Goal: Transaction & Acquisition: Purchase product/service

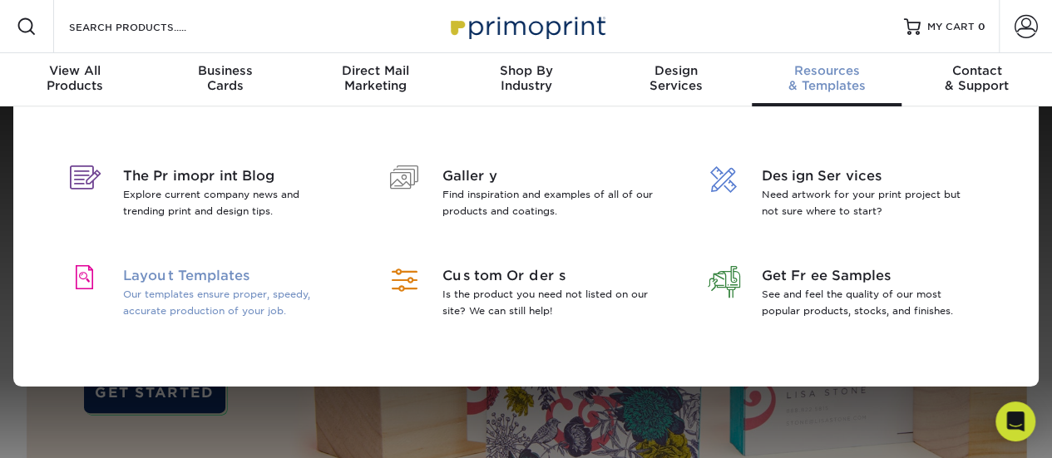
click at [210, 274] on span "Layout Templates" at bounding box center [230, 276] width 215 height 20
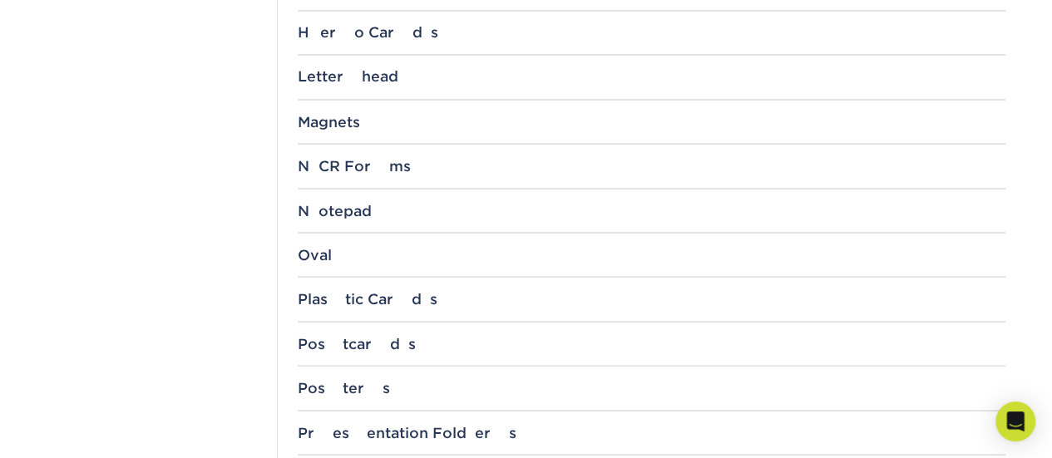
scroll to position [1497, 0]
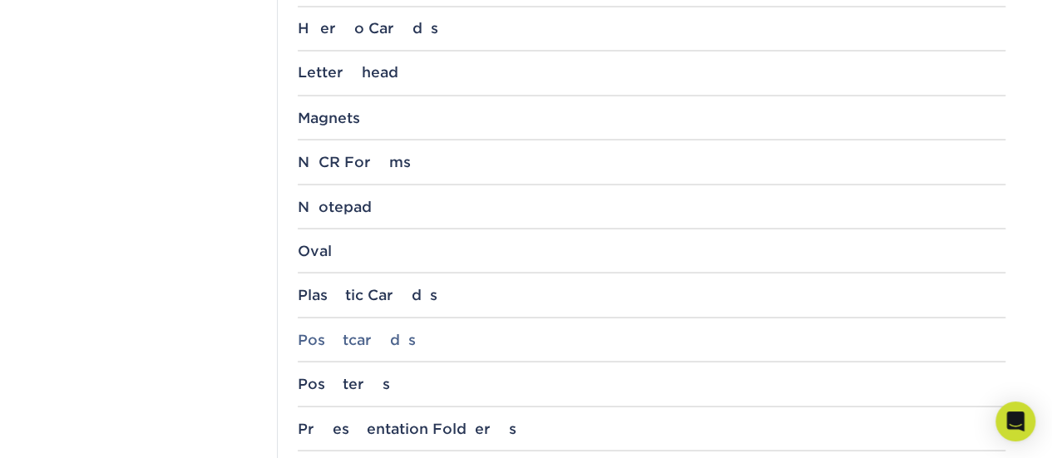
click at [340, 336] on div "Postcards" at bounding box center [652, 339] width 708 height 17
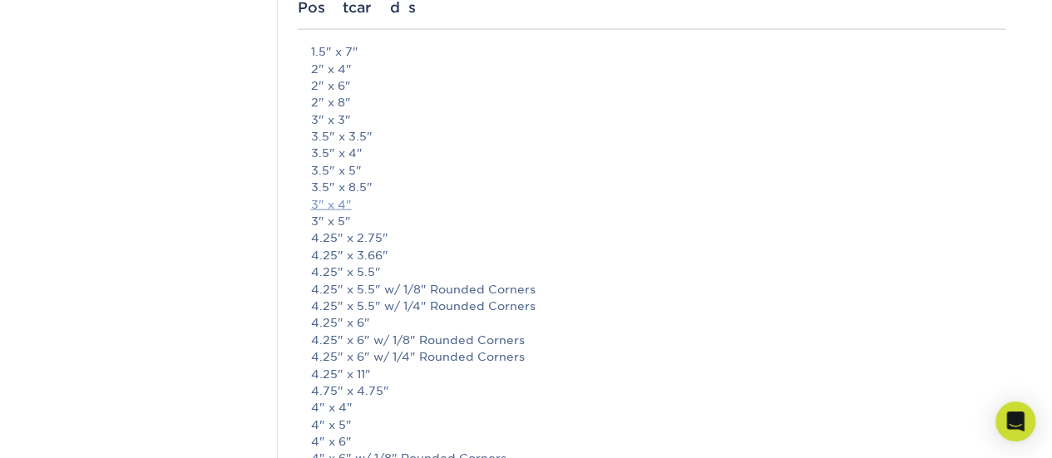
scroll to position [1830, 0]
click at [344, 265] on link "4.25" x 5.5"" at bounding box center [346, 271] width 70 height 13
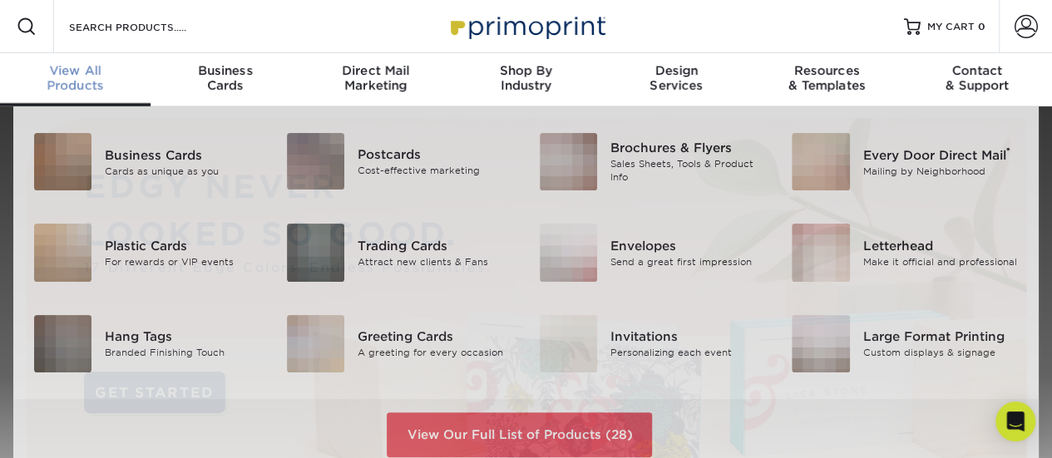
click at [92, 79] on div "View All Products" at bounding box center [75, 78] width 151 height 30
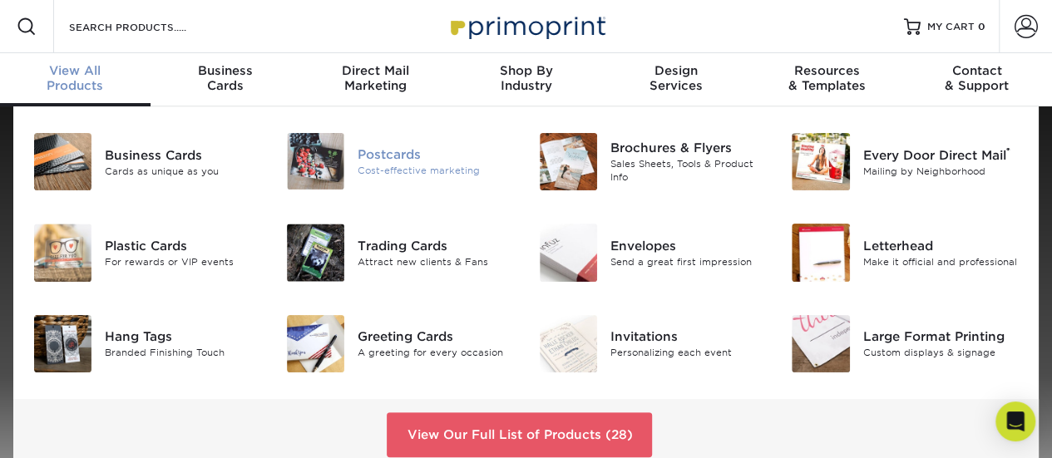
click at [401, 161] on div "Postcards" at bounding box center [436, 155] width 156 height 18
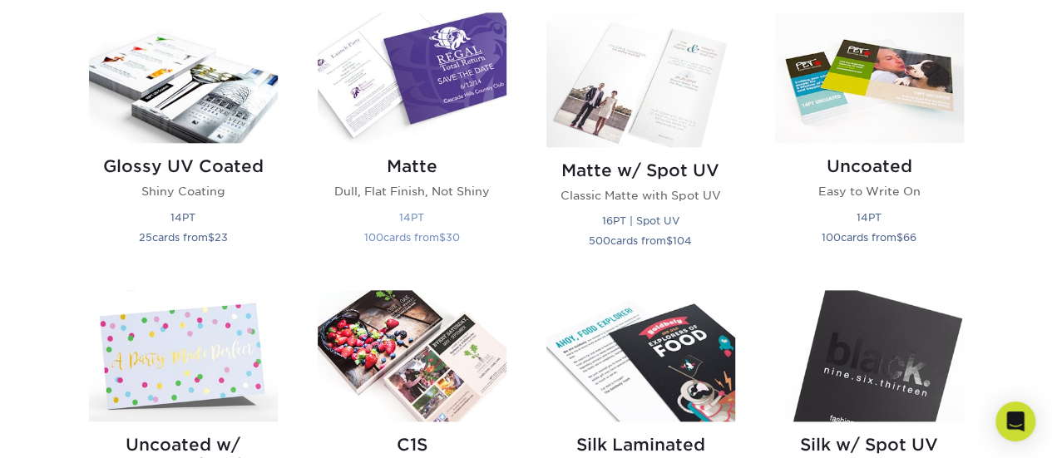
scroll to position [582, 0]
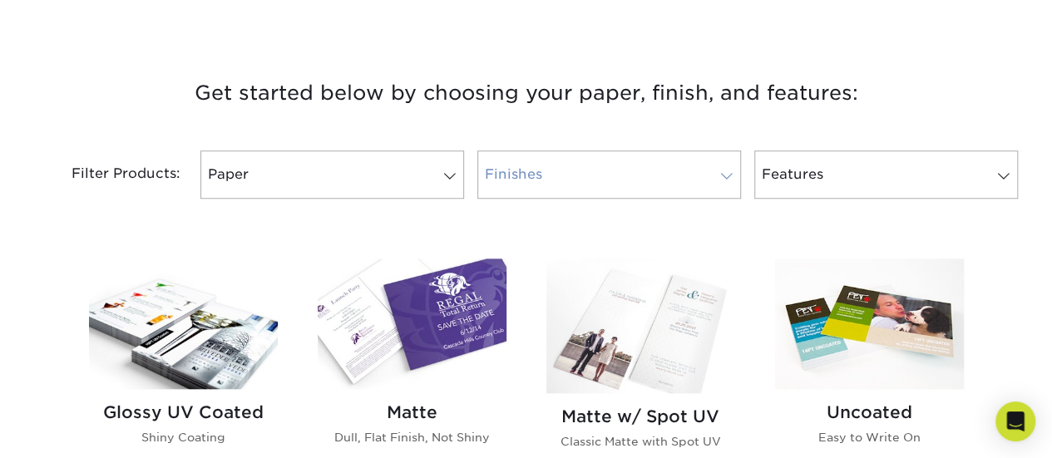
click at [621, 164] on link "Finishes" at bounding box center [609, 175] width 264 height 48
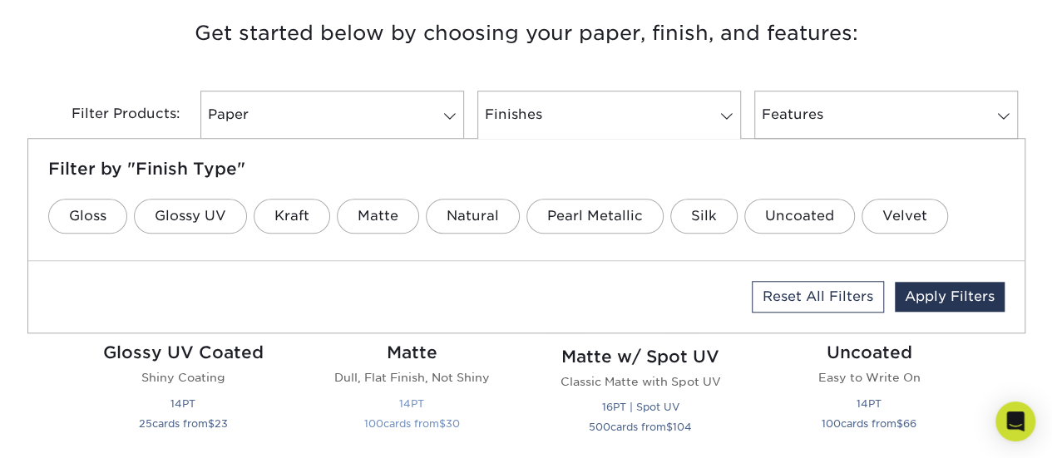
scroll to position [665, 0]
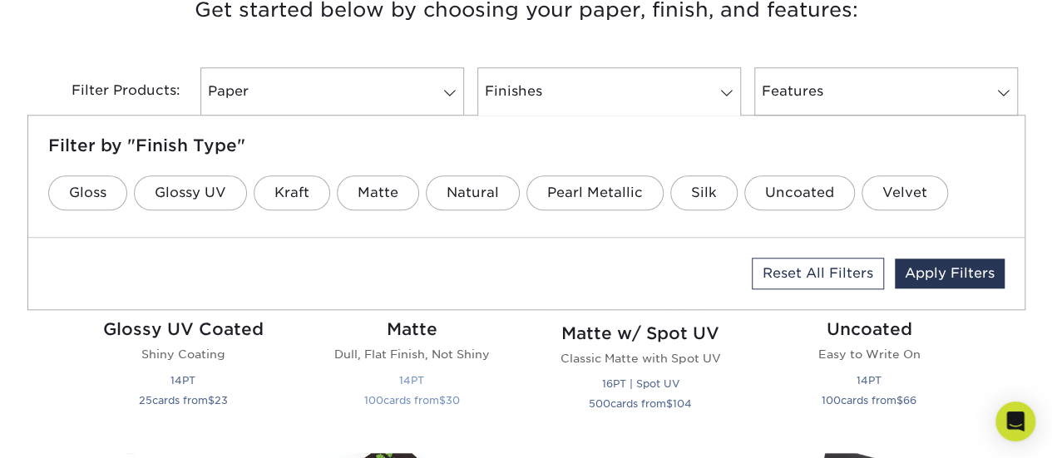
click at [415, 324] on h2 "Matte" at bounding box center [412, 329] width 189 height 20
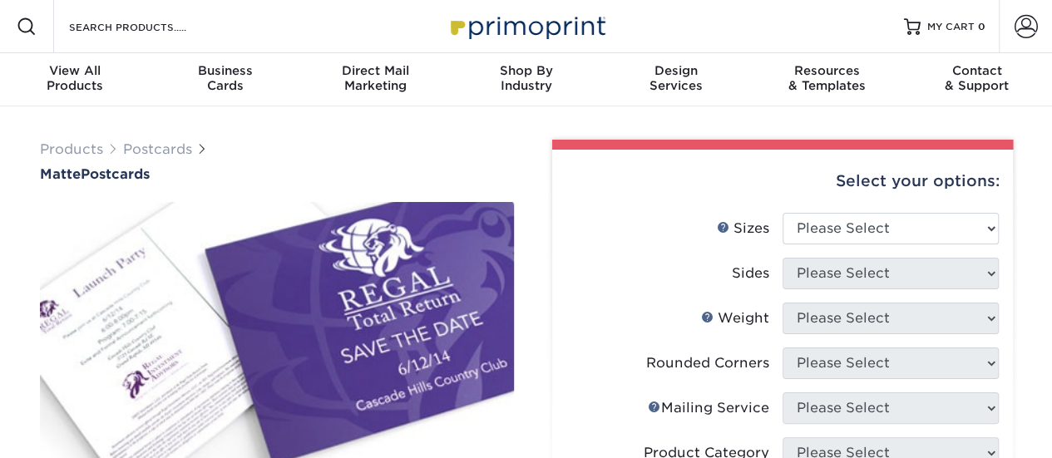
click at [880, 213] on div "Select your options:" at bounding box center [783, 181] width 434 height 63
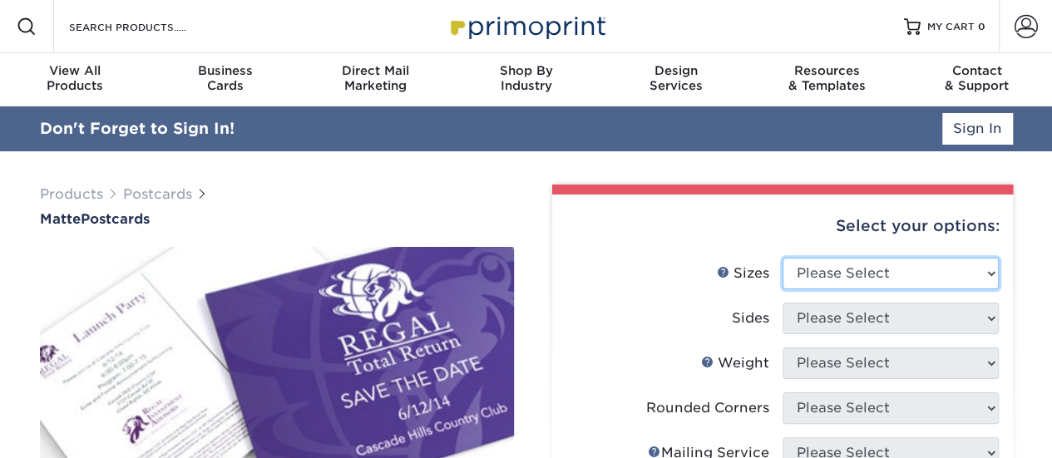
click at [884, 260] on select "Please Select 1.5" x 7" 2" x 4" 2" x 6" 2" x 7" 2" x 8" 2.12" x 5.5" 2.125" x 5…" at bounding box center [891, 274] width 216 height 32
select select "4.25x5.50"
click at [783, 258] on select "Please Select 1.5" x 7" 2" x 4" 2" x 6" 2" x 7" 2" x 8" 2.12" x 5.5" 2.125" x 5…" at bounding box center [891, 274] width 216 height 32
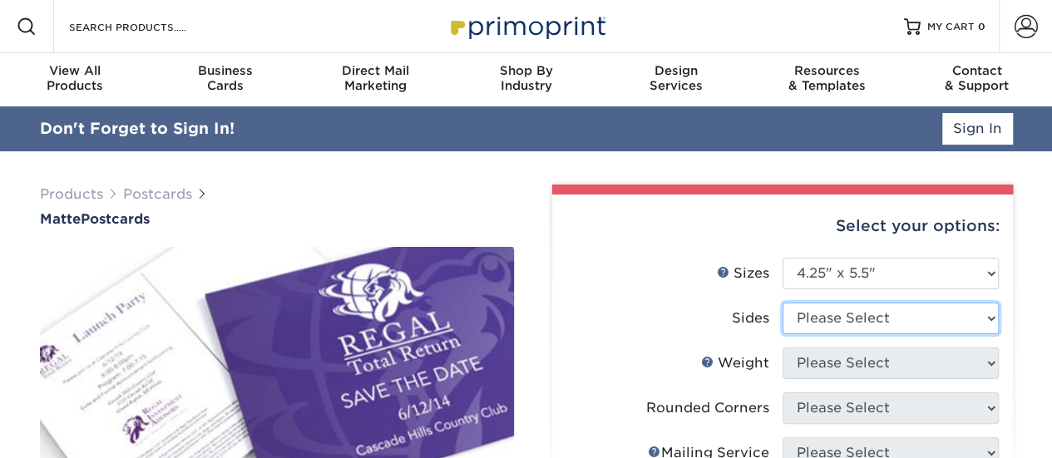
click at [863, 312] on select "Please Select Print Both Sides Print Front Only" at bounding box center [891, 319] width 216 height 32
select select "13abbda7-1d64-4f25-8bb2-c179b224825d"
click at [783, 303] on select "Please Select Print Both Sides Print Front Only" at bounding box center [891, 319] width 216 height 32
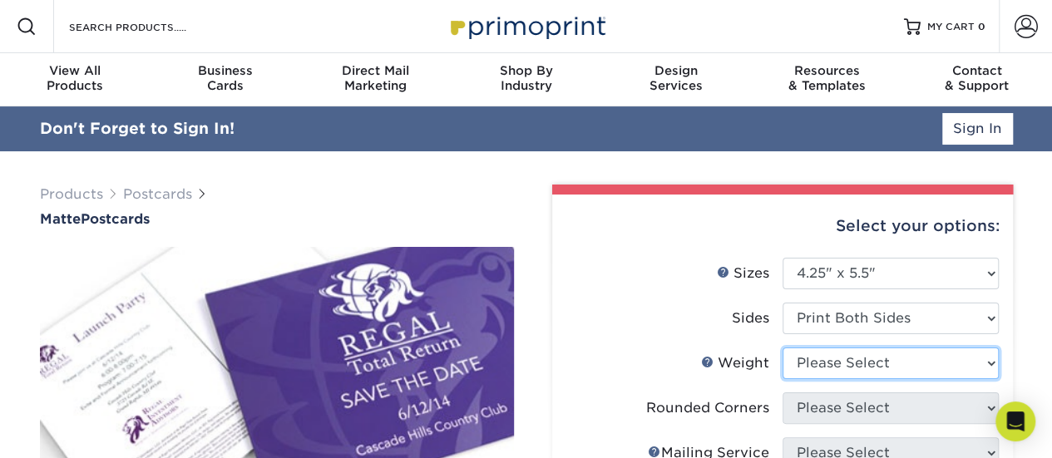
click at [879, 369] on select "Please Select 14PT 16PT" at bounding box center [891, 364] width 216 height 32
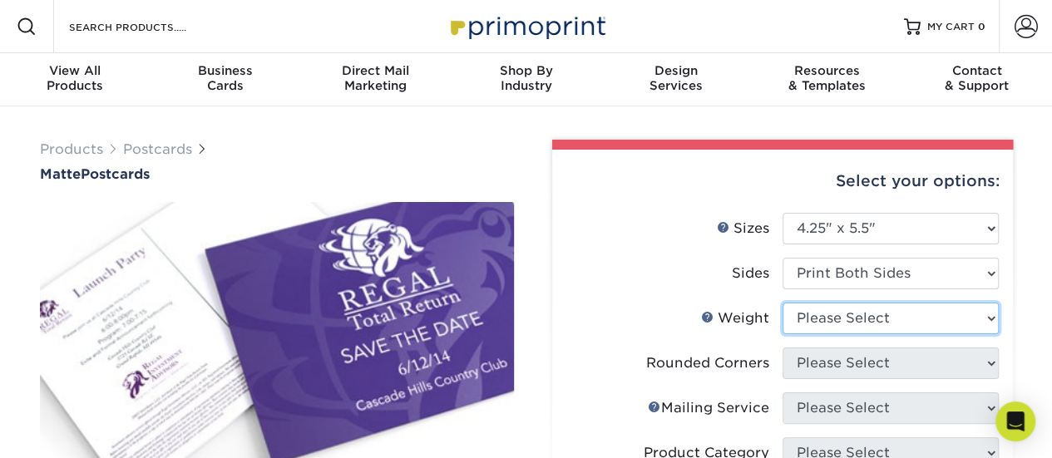
select select "14PT"
click at [783, 303] on select "Please Select 14PT 16PT" at bounding box center [891, 319] width 216 height 32
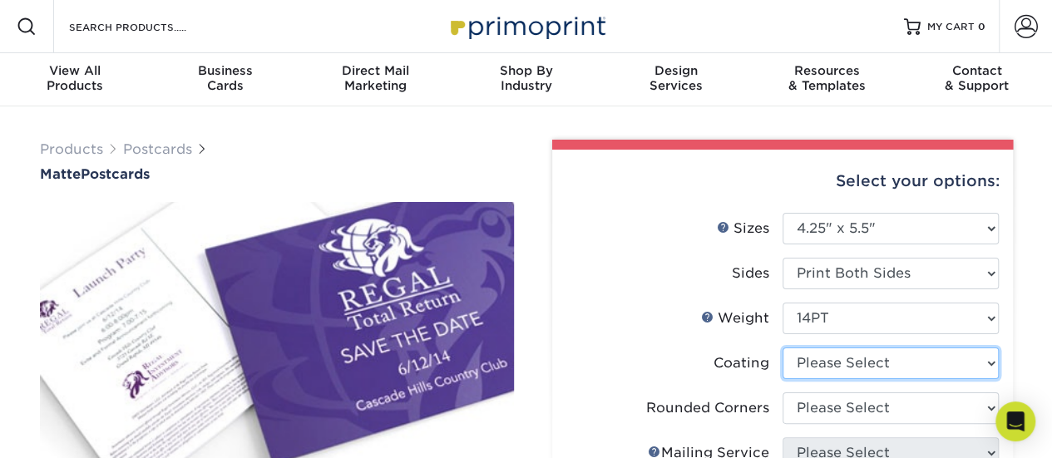
click at [881, 368] on select at bounding box center [891, 364] width 216 height 32
select select "121bb7b5-3b4d-429f-bd8d-bbf80e953313"
click at [783, 348] on select at bounding box center [891, 364] width 216 height 32
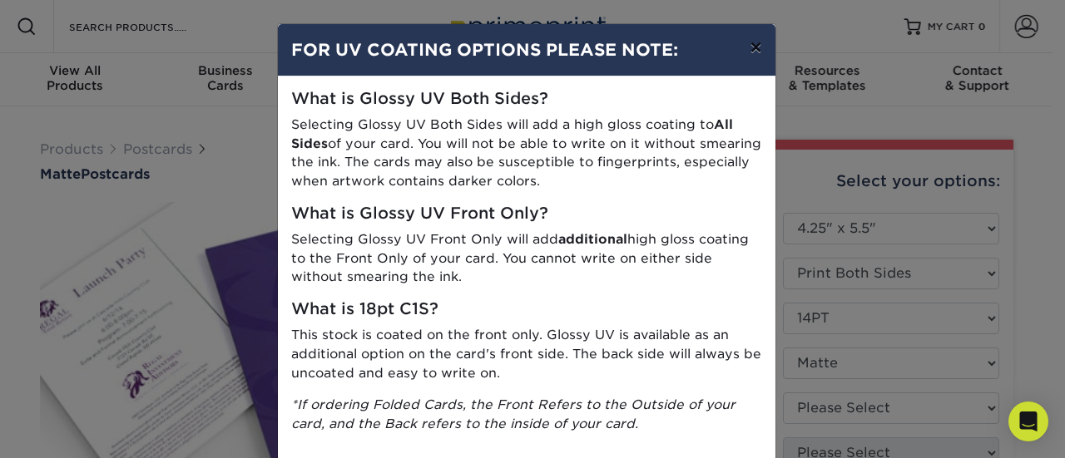
click at [753, 45] on button "×" at bounding box center [755, 47] width 38 height 47
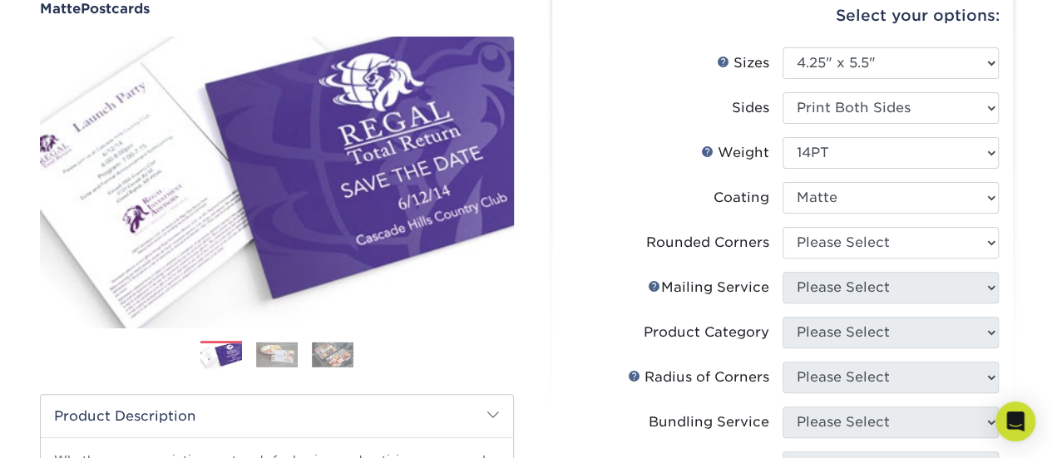
scroll to position [166, 0]
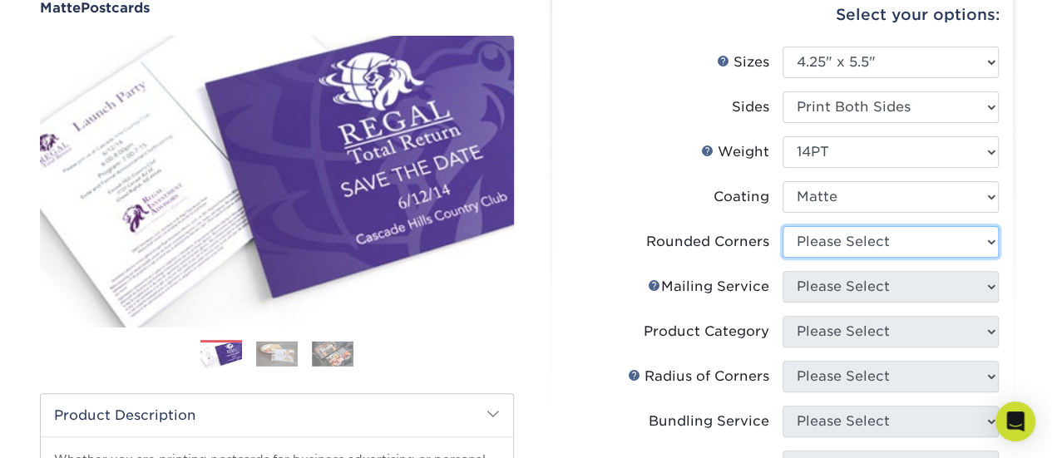
click at [948, 240] on select "Please Select Yes - Round 4 Corners No" at bounding box center [891, 242] width 216 height 32
select select "0"
click at [783, 226] on select "Please Select Yes - Round 4 Corners No" at bounding box center [891, 242] width 216 height 32
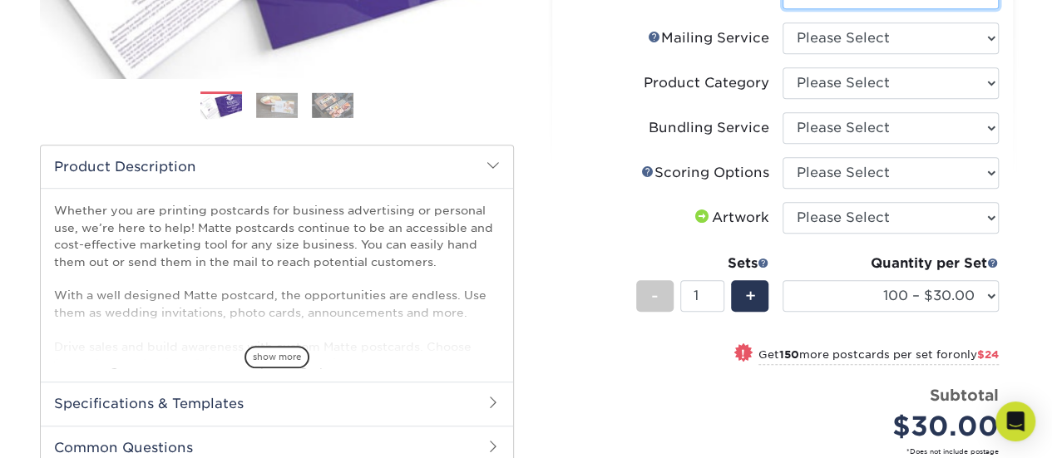
scroll to position [416, 0]
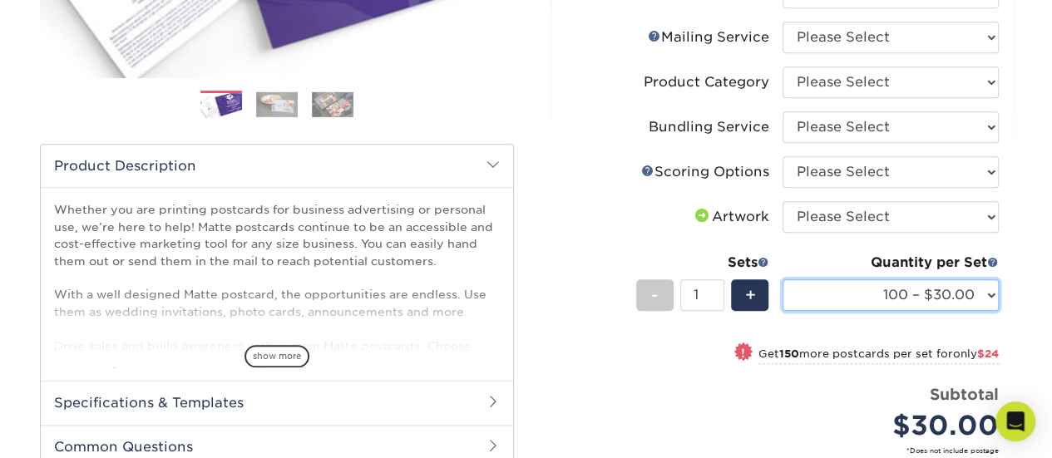
click at [962, 292] on select "100 – $30.00 250 – $54.00 500 – $64.00 1000 – $73.00 2500 – $149.00 5000 – $222…" at bounding box center [891, 296] width 216 height 32
select select "500 – $64.00"
click at [783, 280] on select "100 – $30.00 250 – $54.00 500 – $64.00 1000 – $73.00 2500 – $149.00 5000 – $222…" at bounding box center [891, 296] width 216 height 32
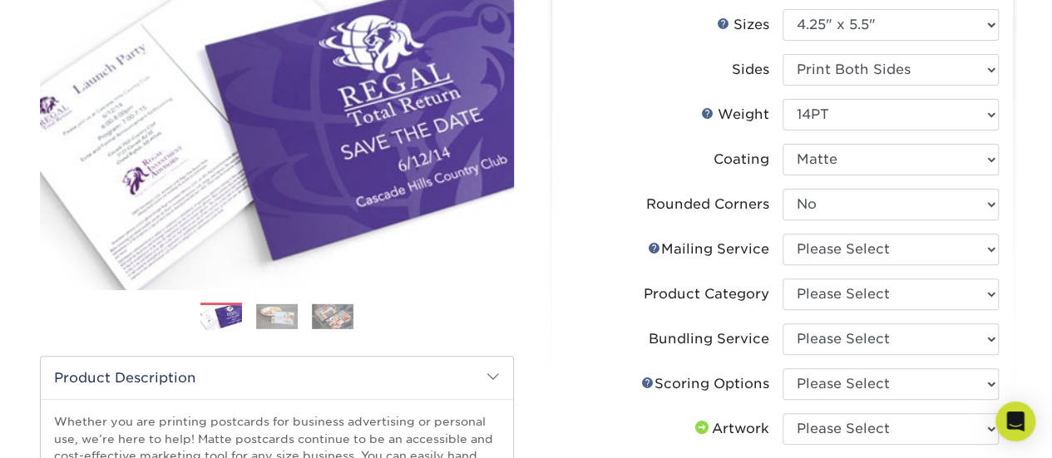
scroll to position [166, 0]
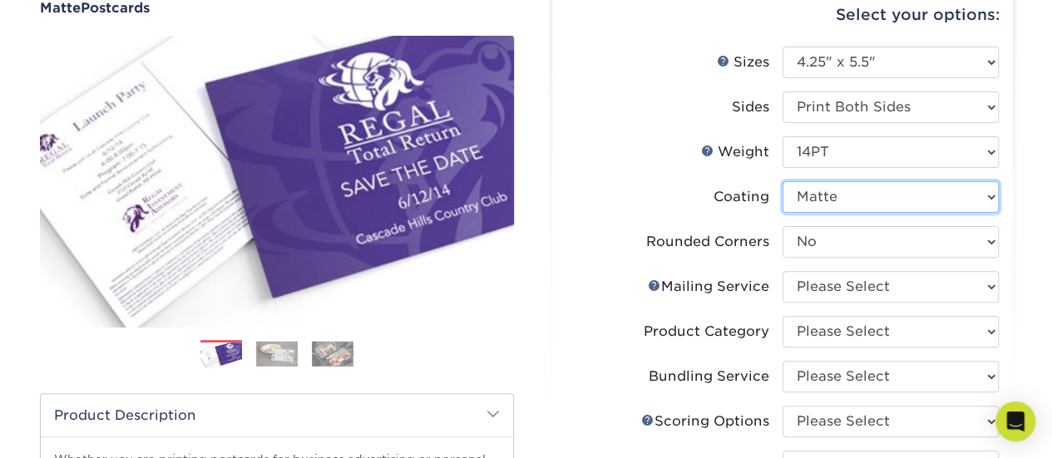
click at [927, 196] on select at bounding box center [891, 197] width 216 height 32
click at [928, 196] on select at bounding box center [891, 197] width 216 height 32
